Goal: Information Seeking & Learning: Learn about a topic

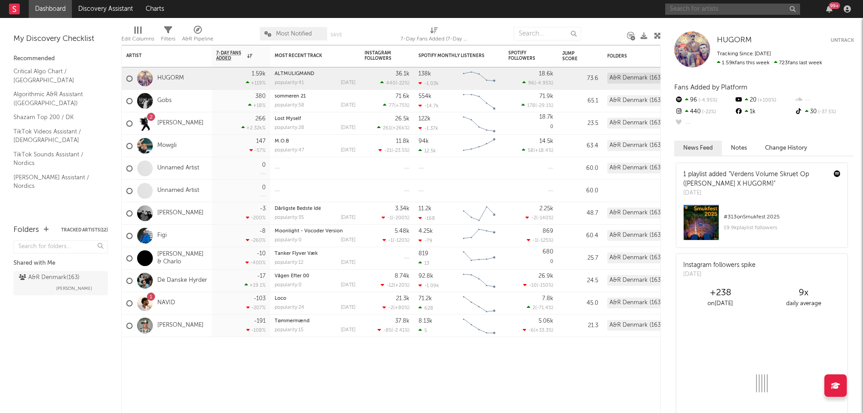
click at [716, 11] on input "text" at bounding box center [732, 9] width 135 height 11
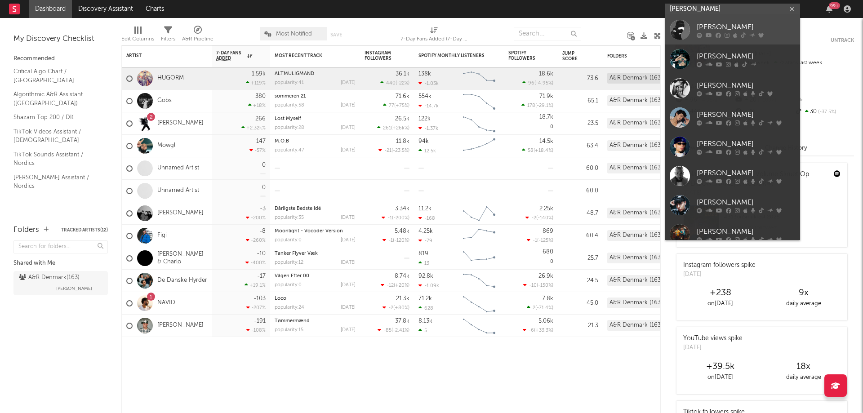
type input "[PERSON_NAME]"
click at [712, 40] on link "[PERSON_NAME]" at bounding box center [732, 29] width 135 height 29
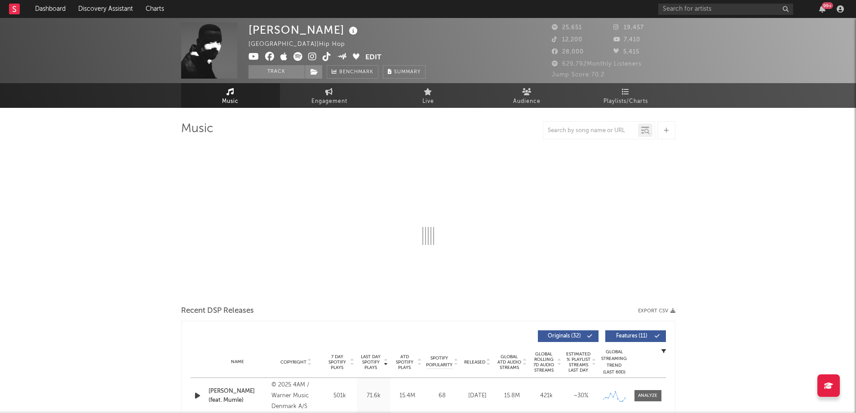
select select "6m"
